Goal: Find specific page/section: Find specific page/section

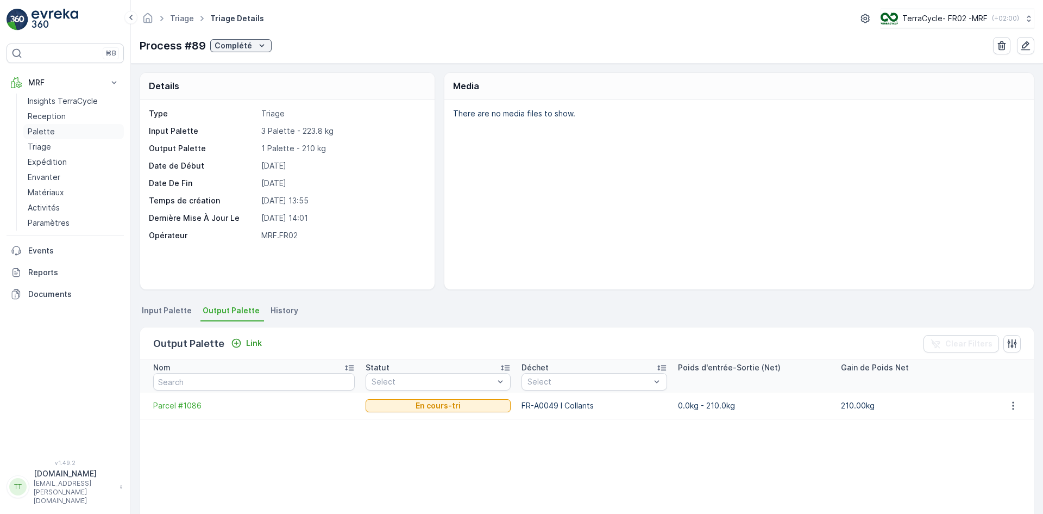
scroll to position [47, 0]
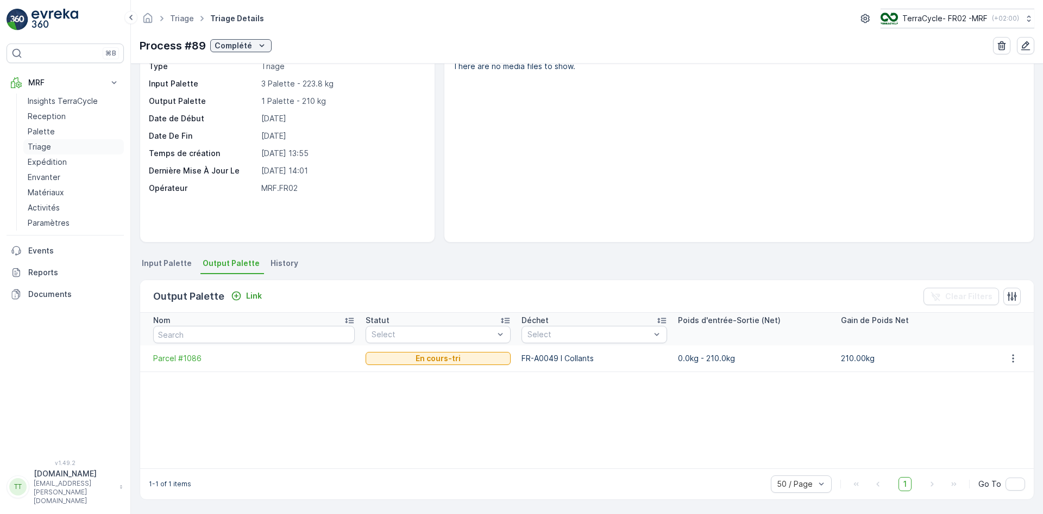
click at [47, 149] on p "Triage" at bounding box center [39, 146] width 23 height 11
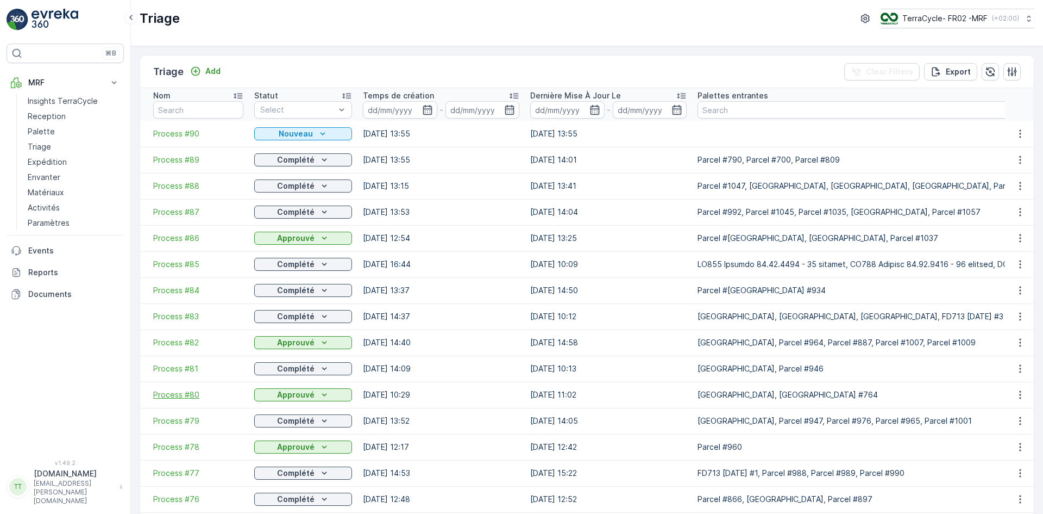
click at [182, 392] on span "Process #80" at bounding box center [198, 394] width 90 height 11
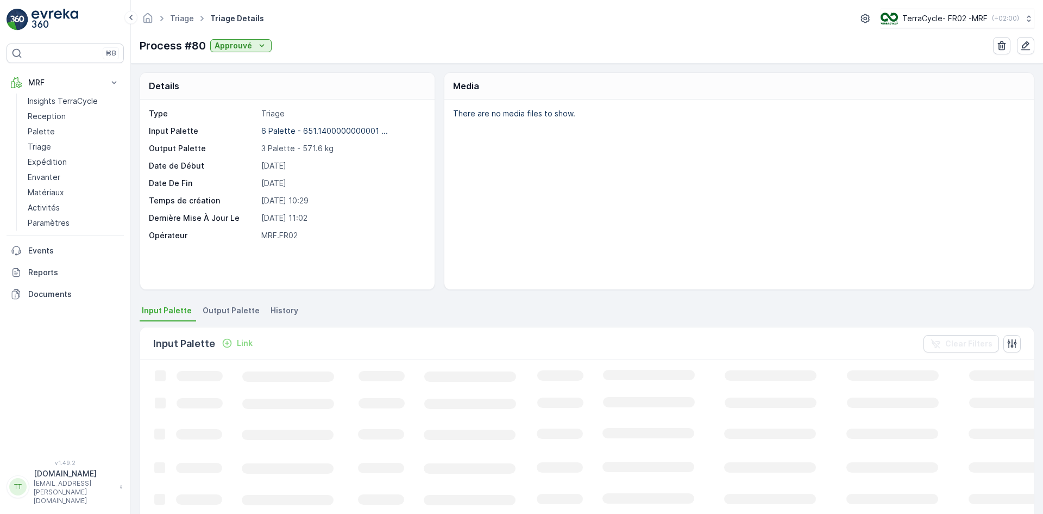
click at [227, 308] on span "Output Palette" at bounding box center [231, 310] width 57 height 11
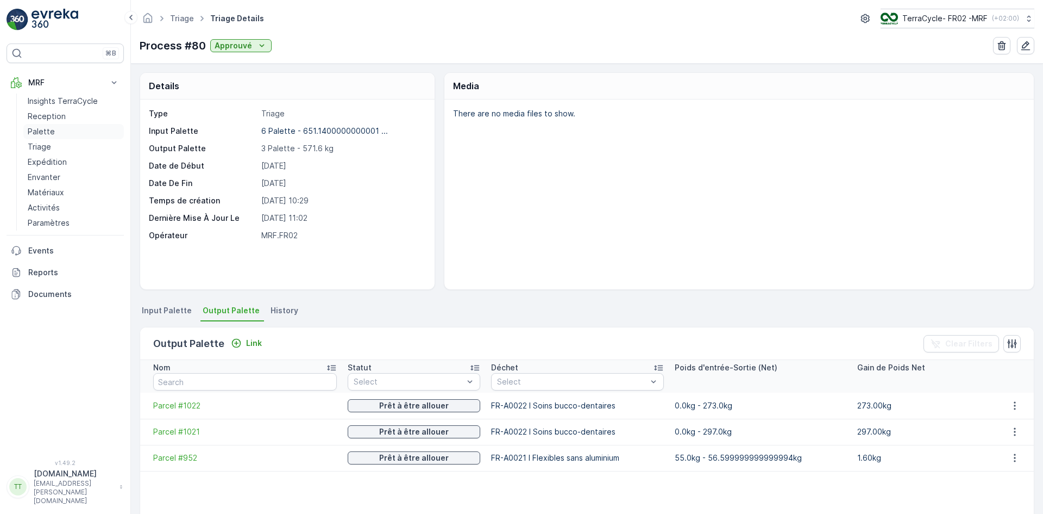
click at [51, 129] on p "Palette" at bounding box center [41, 131] width 27 height 11
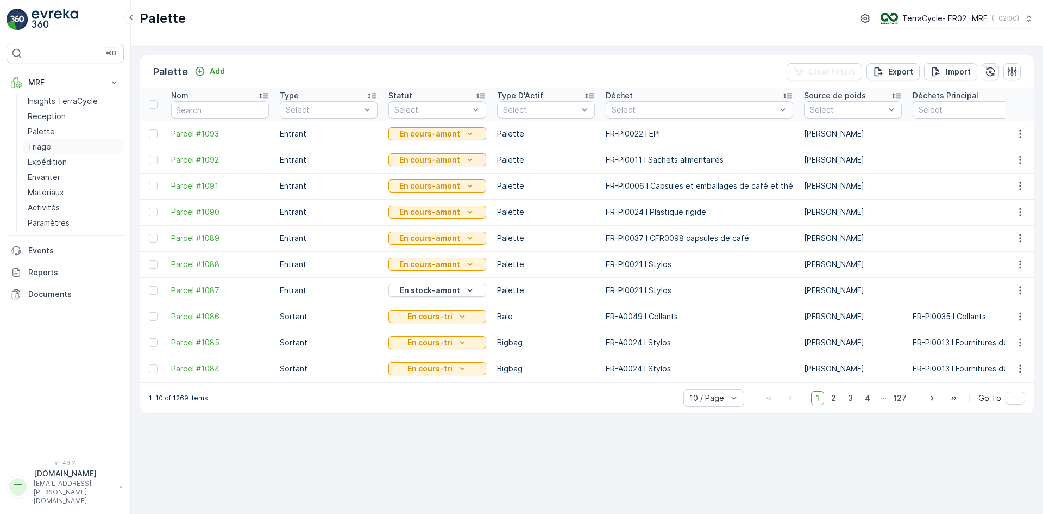
click at [50, 145] on p "Triage" at bounding box center [39, 146] width 23 height 11
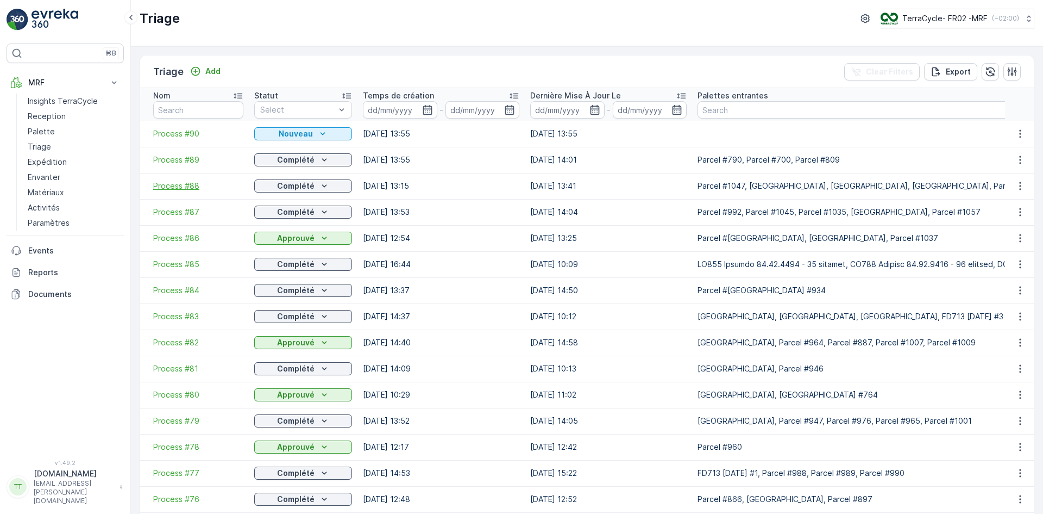
click at [189, 184] on span "Process #88" at bounding box center [198, 185] width 90 height 11
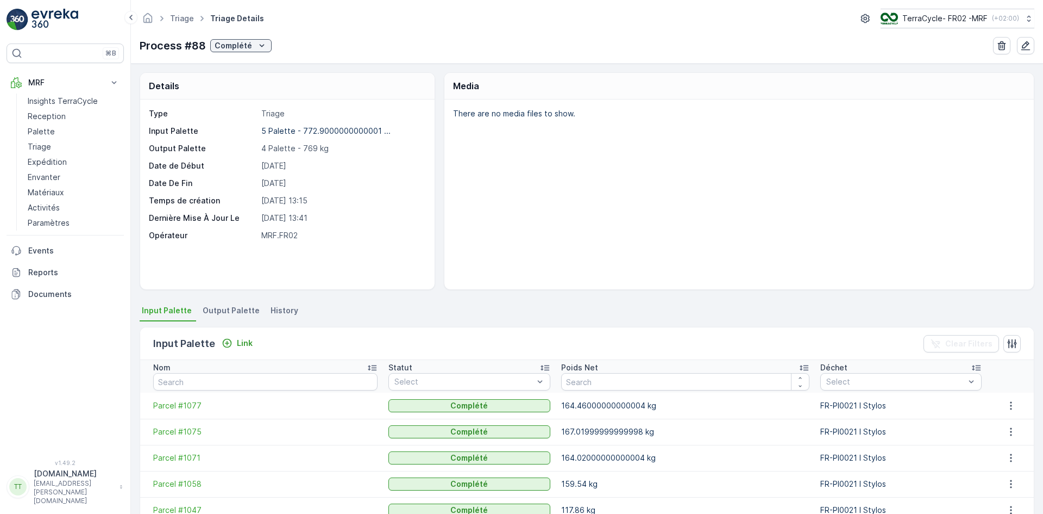
click at [238, 309] on span "Output Palette" at bounding box center [231, 310] width 57 height 11
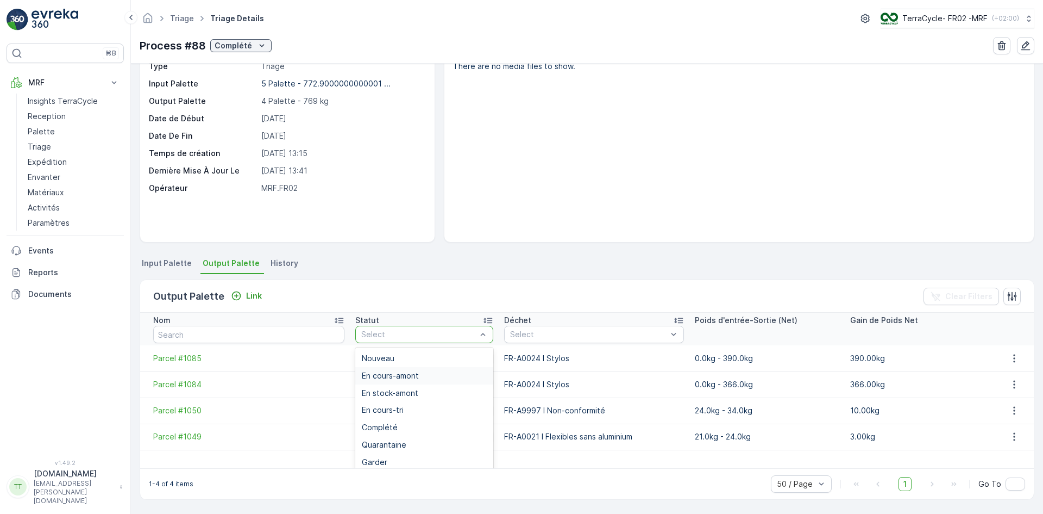
click at [469, 241] on div "There are no media files to show." at bounding box center [739, 147] width 590 height 190
click at [493, 173] on div "There are no media files to show." at bounding box center [739, 147] width 590 height 190
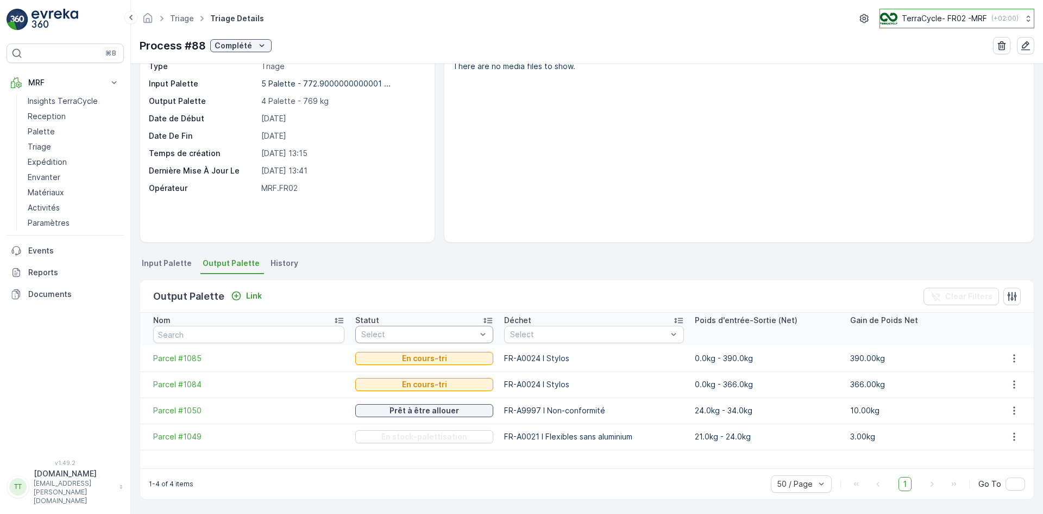
click at [949, 18] on p "TerraCycle- FR02 -MRF" at bounding box center [944, 18] width 85 height 11
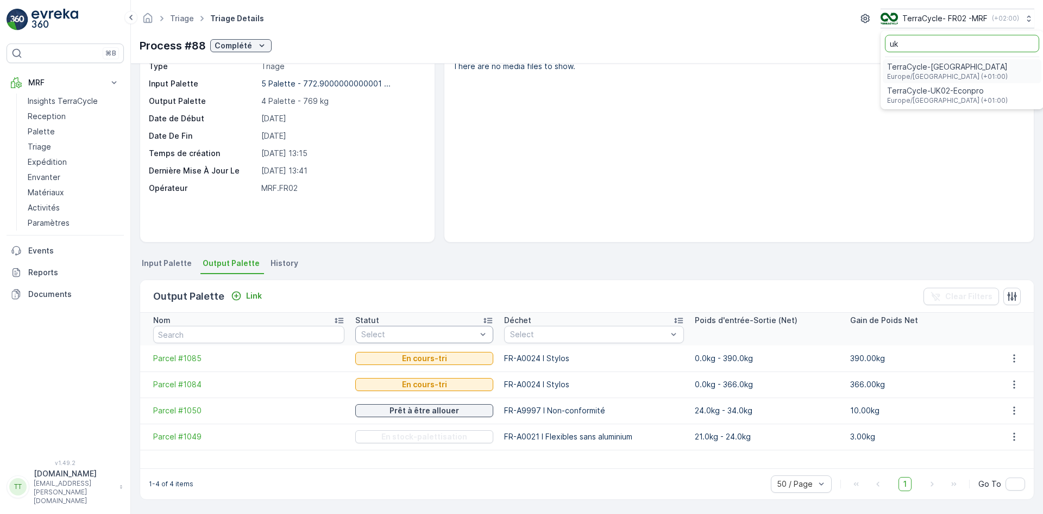
type input "uk"
click at [937, 96] on span "TerraCycle-UK02-Econpro" at bounding box center [947, 90] width 121 height 11
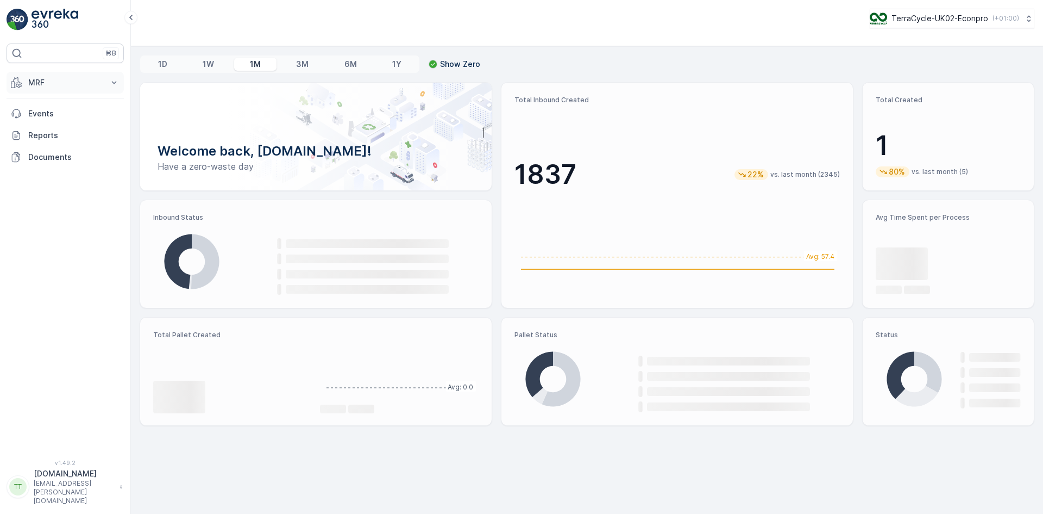
click at [40, 83] on p "MRF" at bounding box center [65, 82] width 74 height 11
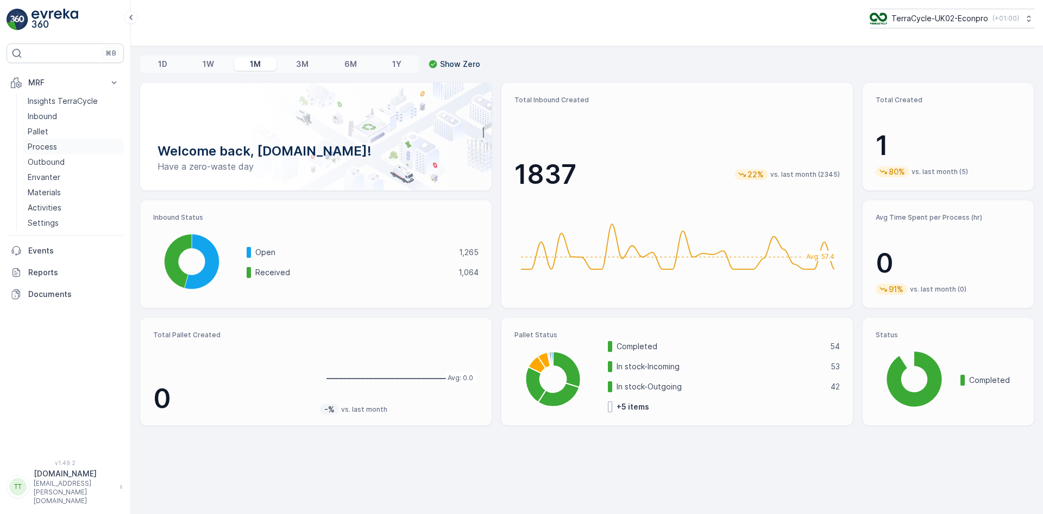
click at [52, 146] on p "Process" at bounding box center [42, 146] width 29 height 11
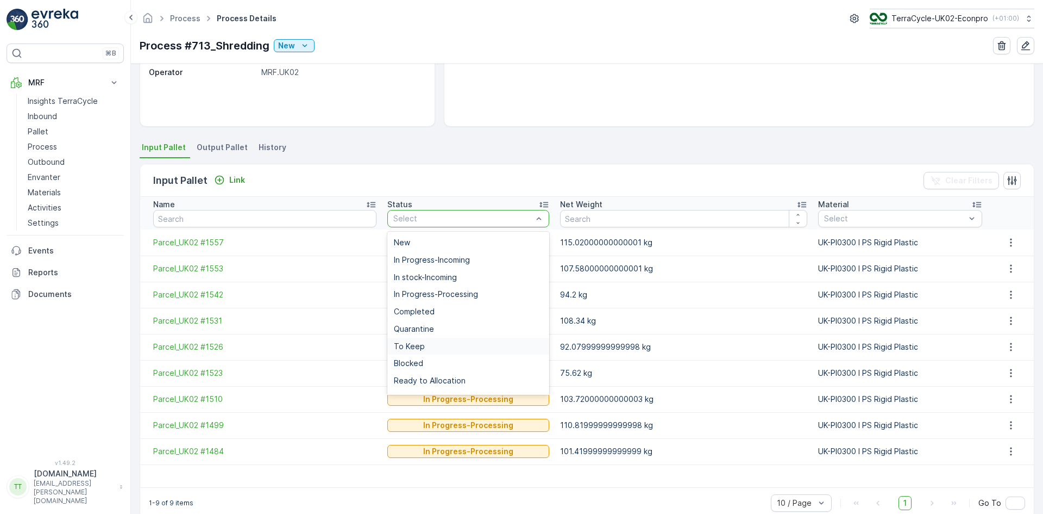
scroll to position [31, 0]
click at [503, 124] on div "There are no media files to show." at bounding box center [739, 31] width 590 height 190
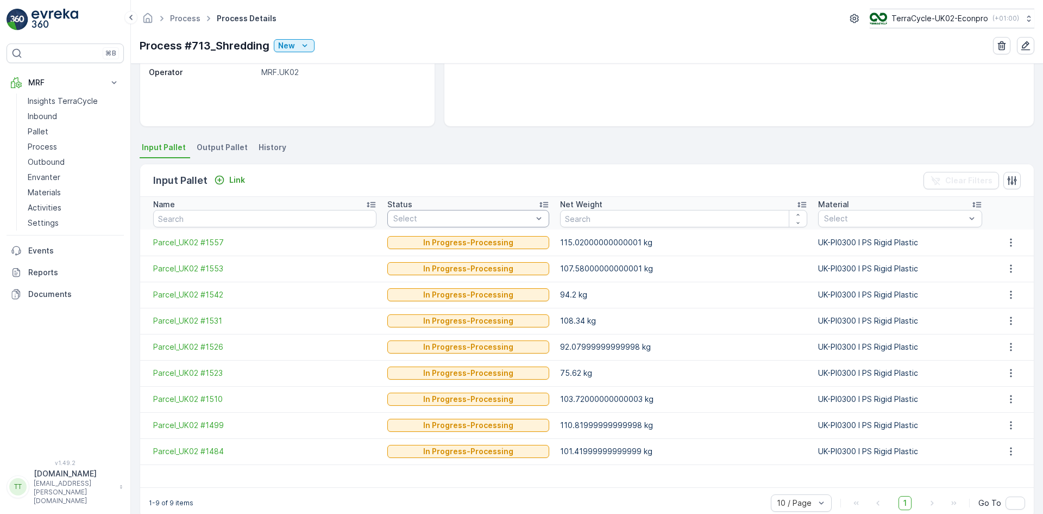
click at [212, 147] on span "Output Pallet" at bounding box center [222, 147] width 51 height 11
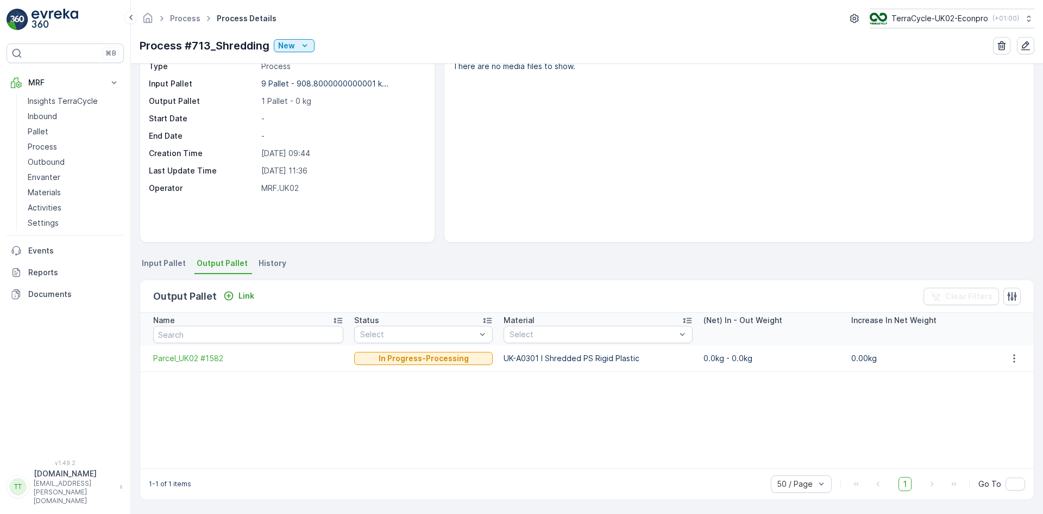
scroll to position [47, 0]
